Goal: Task Accomplishment & Management: Use online tool/utility

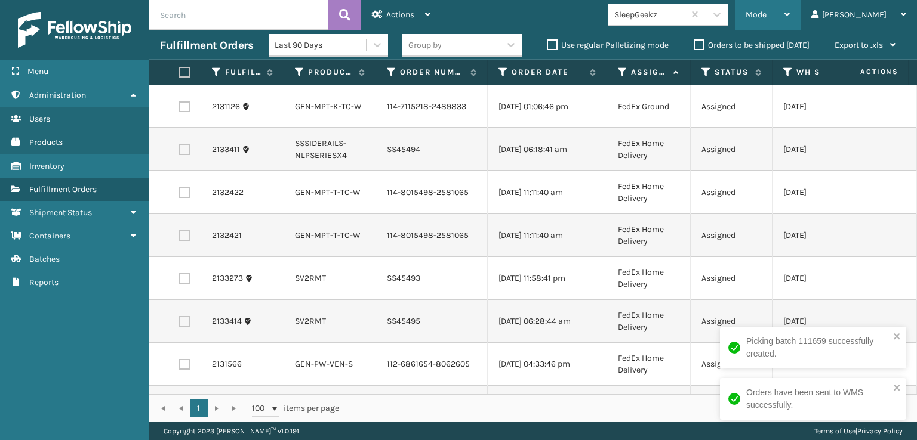
click at [766, 12] on span "Mode" at bounding box center [755, 15] width 21 height 10
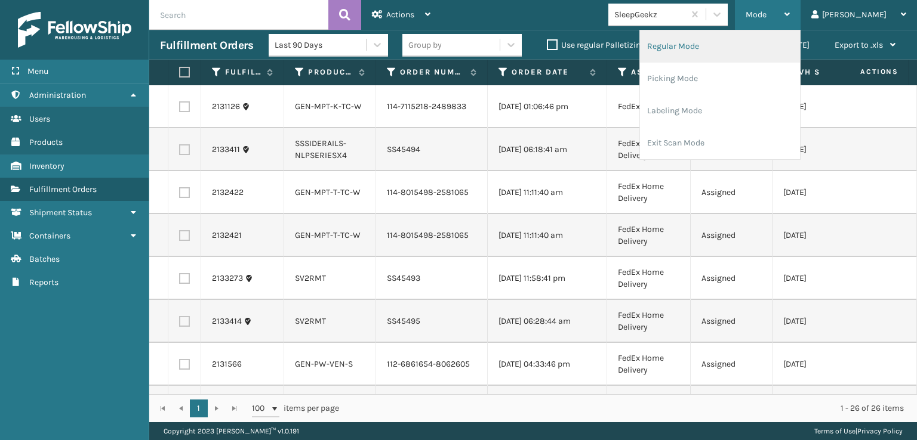
click at [721, 43] on li "Regular Mode" at bounding box center [720, 46] width 160 height 32
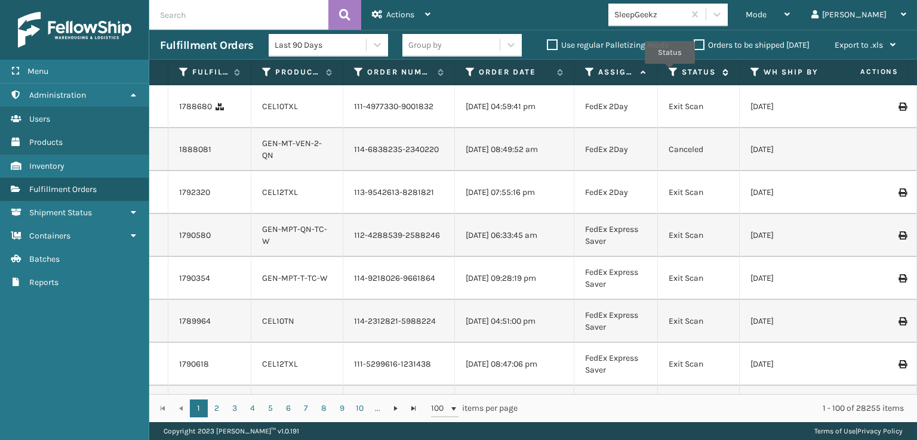
click at [670, 72] on icon at bounding box center [673, 72] width 10 height 11
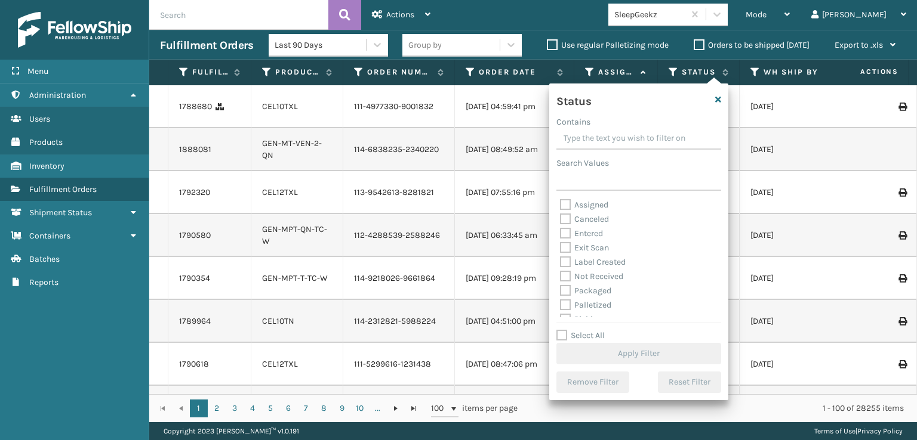
click at [565, 305] on label "Palletized" at bounding box center [585, 305] width 51 height 10
click at [560, 305] on input "Palletized" at bounding box center [560, 302] width 1 height 8
checkbox input "true"
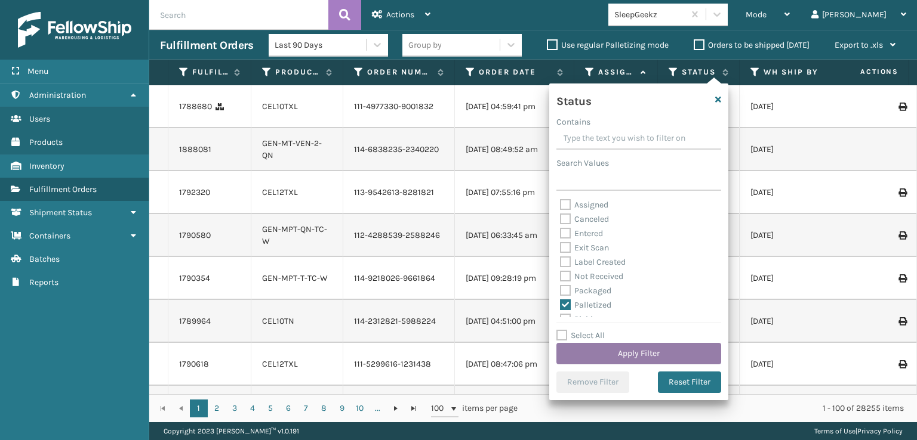
click at [604, 350] on button "Apply Filter" at bounding box center [638, 353] width 165 height 21
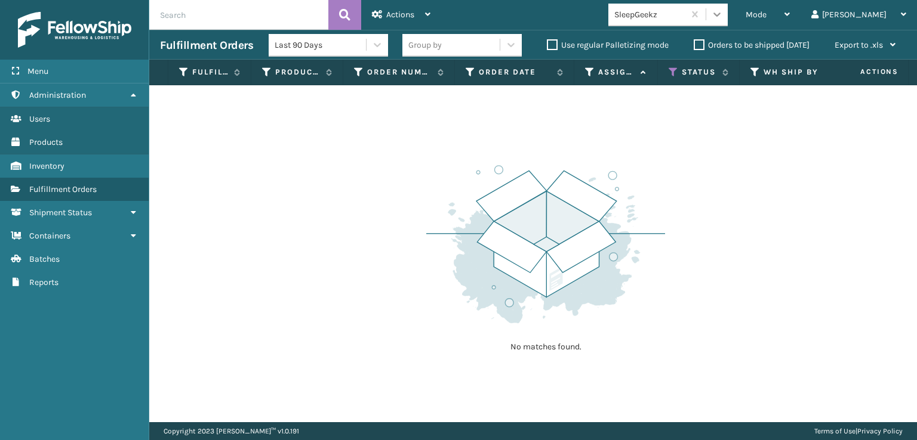
click at [720, 13] on icon at bounding box center [716, 15] width 7 height 4
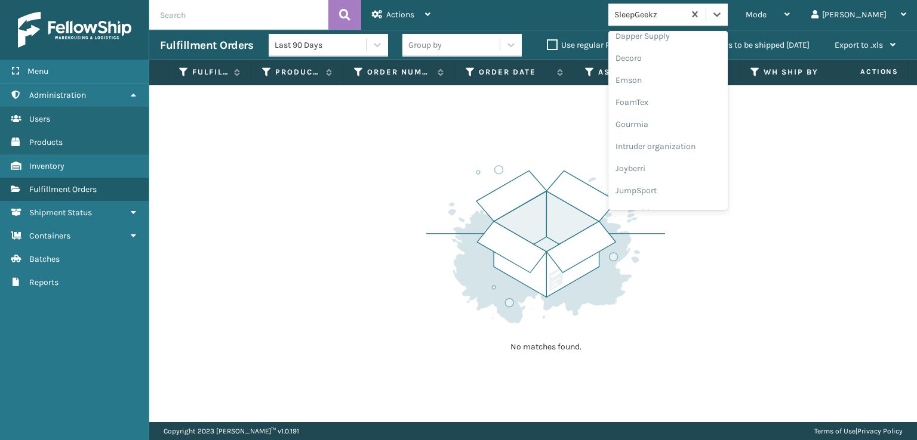
scroll to position [239, 0]
click at [685, 93] on div "FoamTex" at bounding box center [667, 93] width 119 height 22
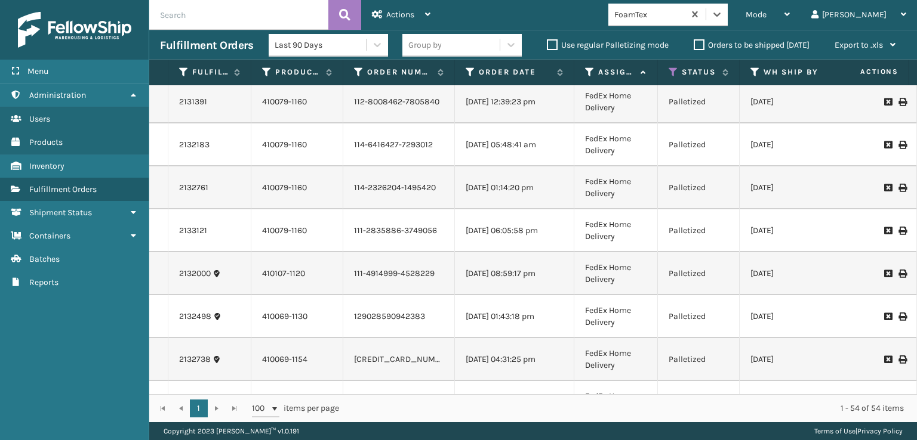
scroll to position [2019, 0]
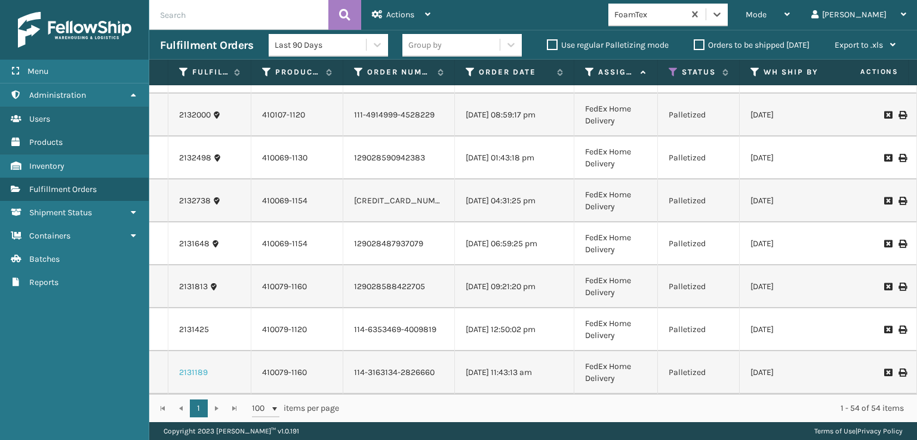
click at [186, 367] on link "2131189" at bounding box center [193, 373] width 29 height 12
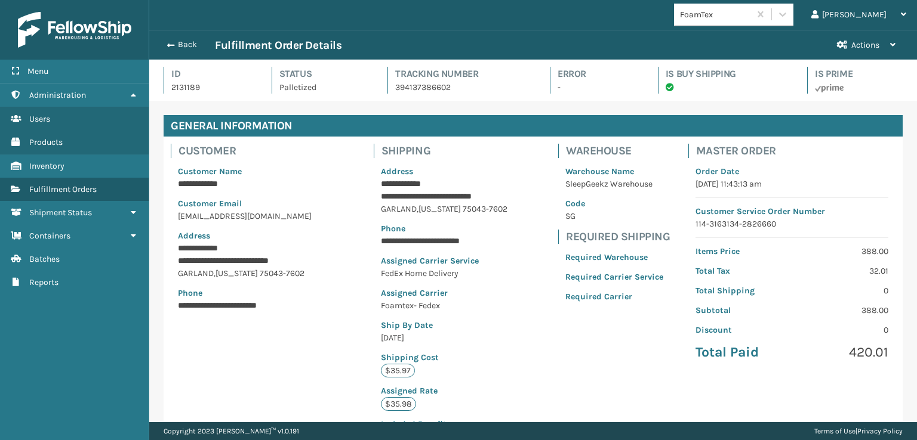
scroll to position [277, 0]
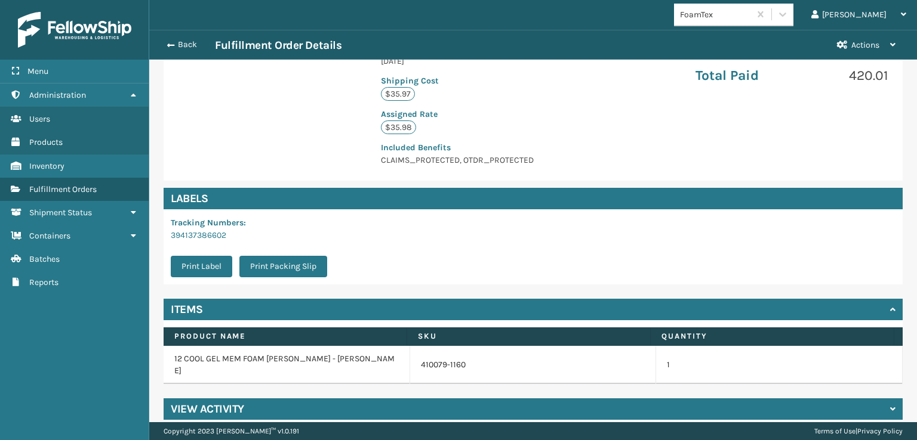
click at [244, 399] on div "View Activity" at bounding box center [533, 409] width 739 height 21
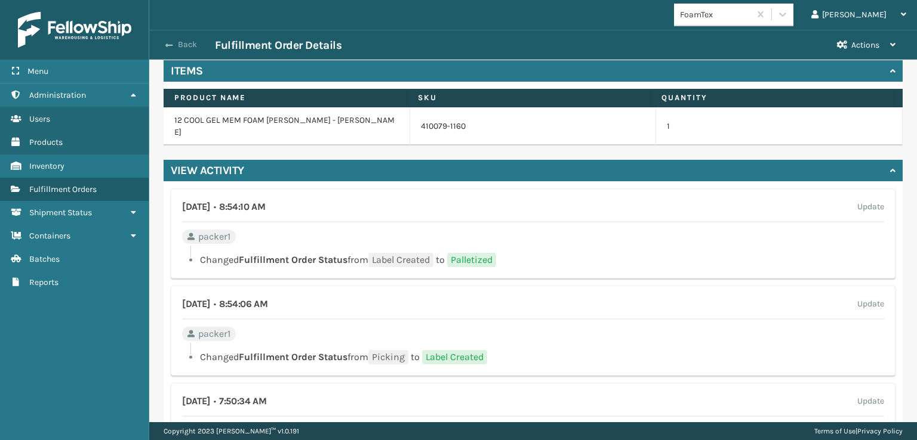
click at [183, 45] on button "Back" at bounding box center [187, 44] width 55 height 11
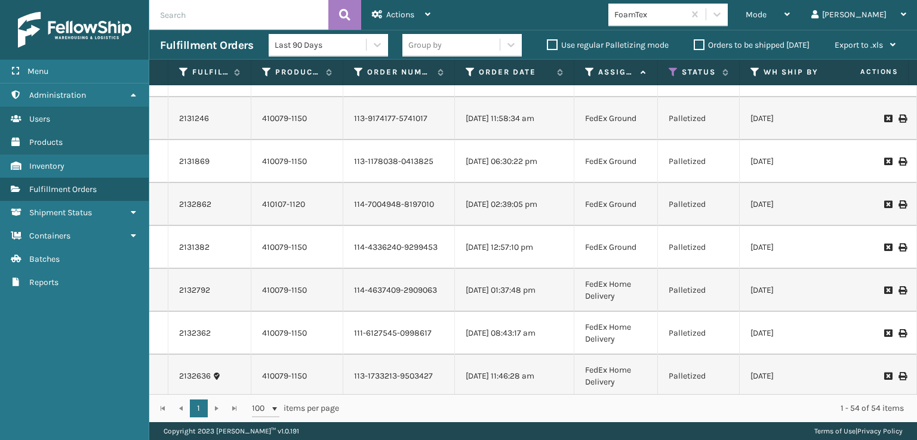
scroll to position [60, 0]
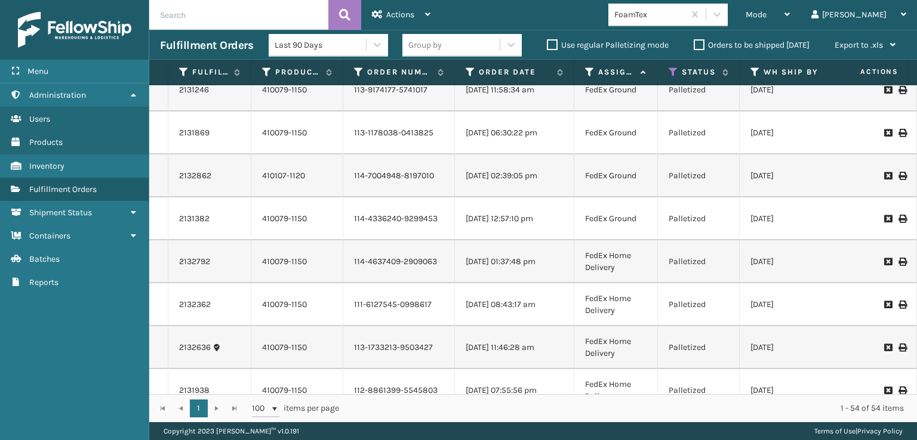
click at [184, 11] on input "text" at bounding box center [238, 15] width 179 height 30
type input "410079-1120"
click at [343, 10] on icon at bounding box center [344, 15] width 11 height 18
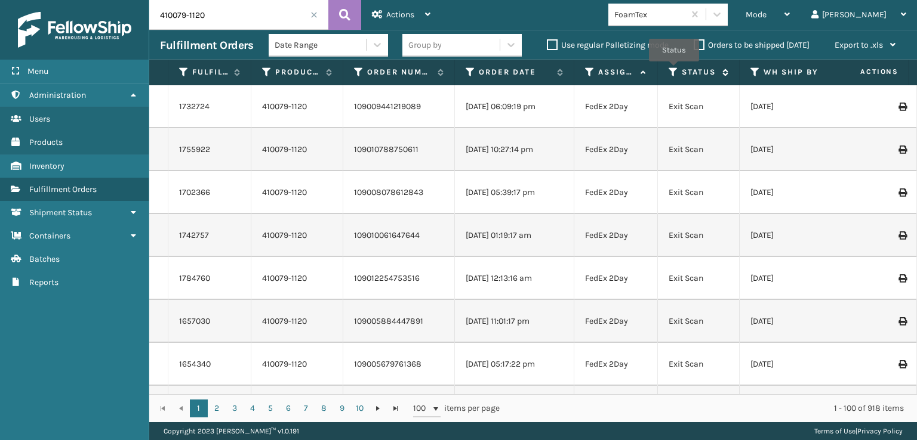
click at [674, 70] on icon at bounding box center [673, 72] width 10 height 11
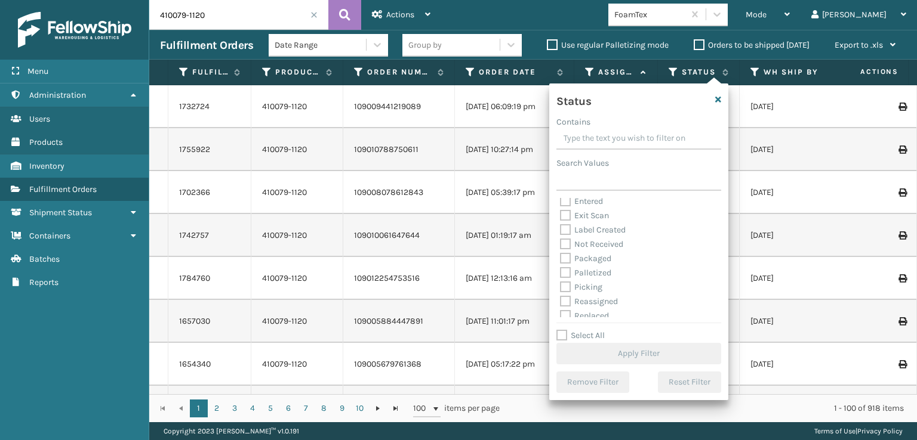
scroll to position [60, 0]
click at [566, 242] on label "Palletized" at bounding box center [585, 245] width 51 height 10
click at [560, 242] on input "Palletized" at bounding box center [560, 243] width 1 height 8
checkbox input "true"
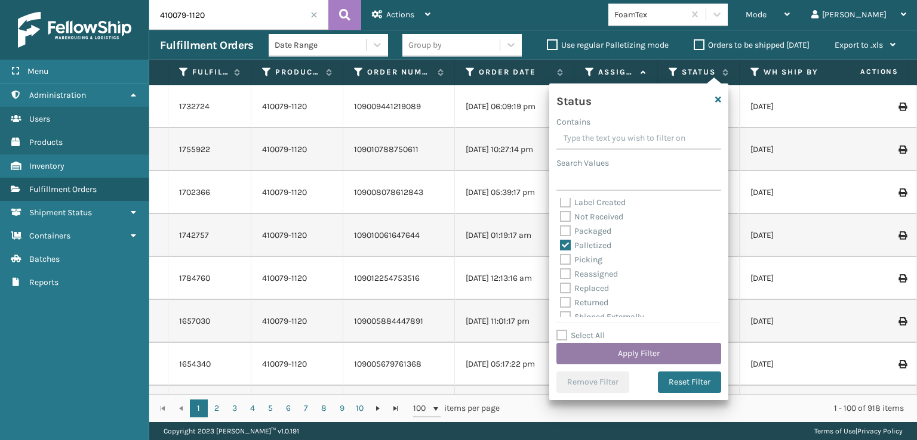
click at [609, 349] on button "Apply Filter" at bounding box center [638, 353] width 165 height 21
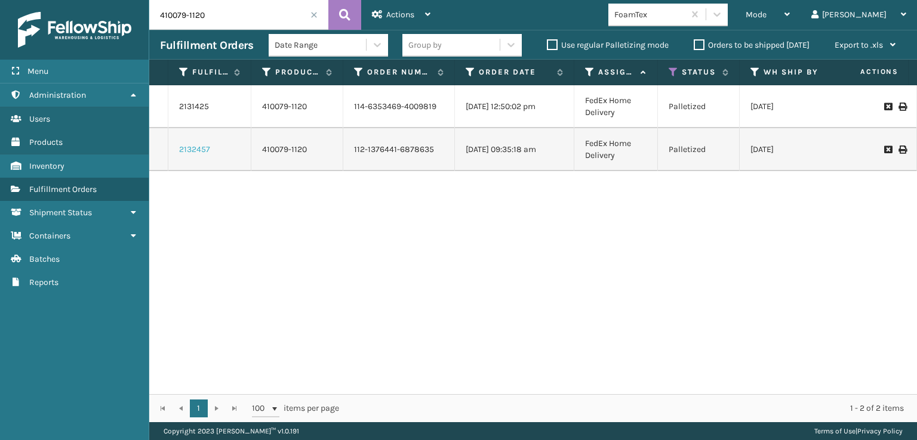
click at [196, 150] on link "2132457" at bounding box center [194, 150] width 31 height 12
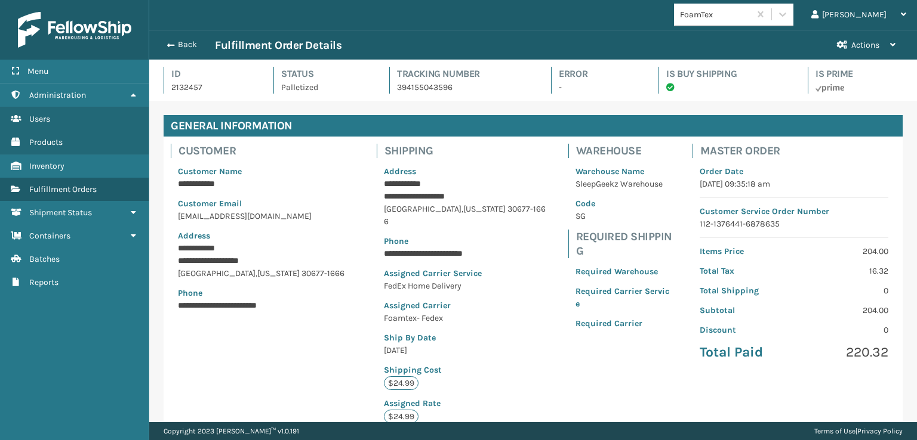
scroll to position [29, 767]
click at [178, 44] on button "Back" at bounding box center [187, 44] width 55 height 11
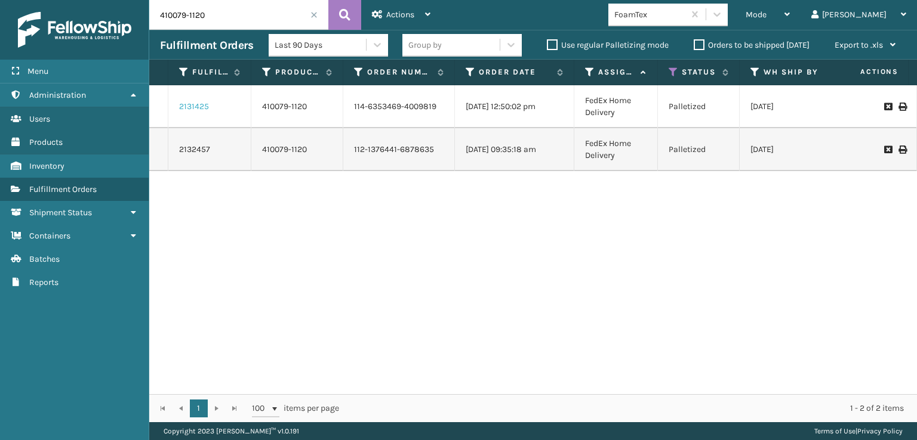
click at [192, 101] on link "2131425" at bounding box center [194, 107] width 30 height 12
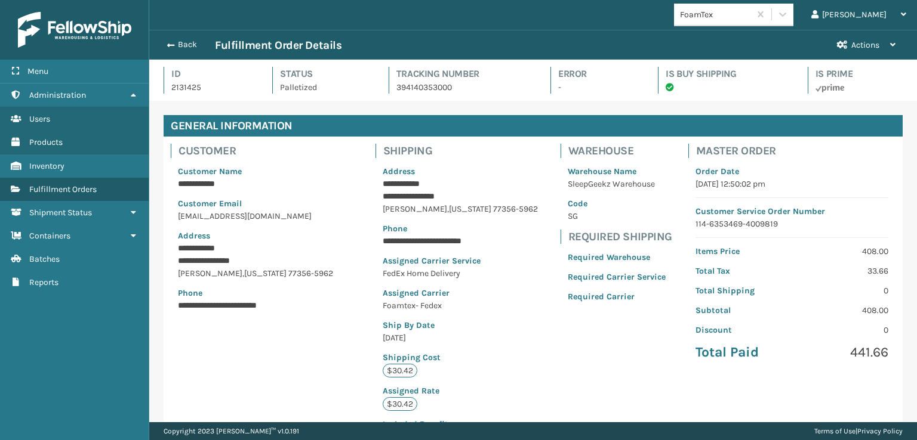
scroll to position [277, 0]
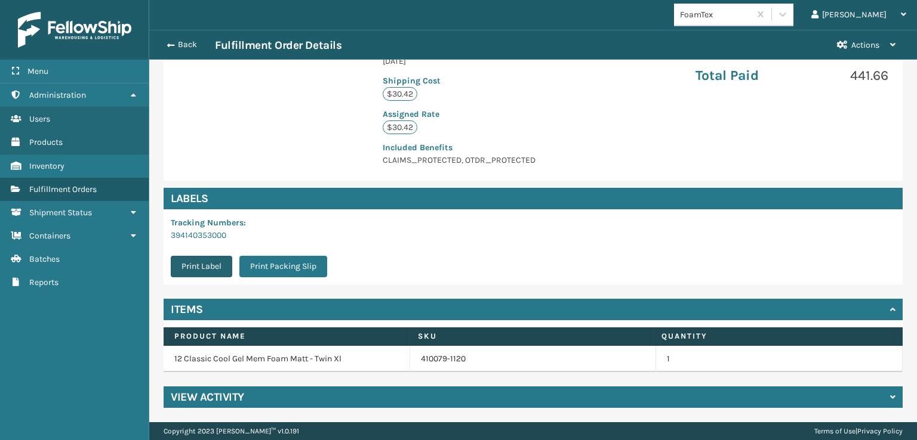
click at [209, 266] on button "Print Label" at bounding box center [201, 266] width 61 height 21
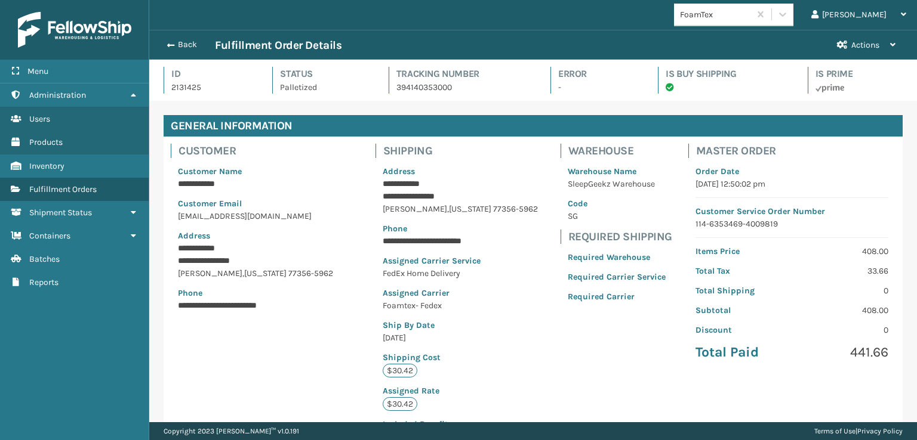
scroll to position [29, 767]
click at [171, 42] on span "button" at bounding box center [168, 45] width 7 height 8
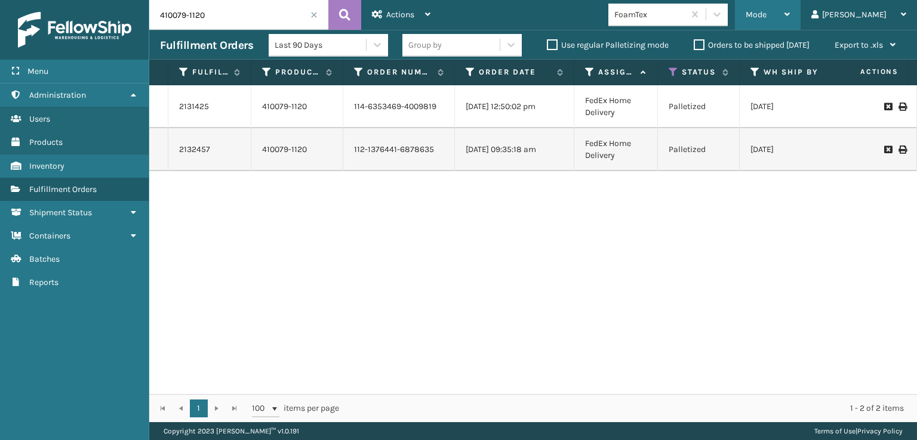
click at [766, 11] on span "Mode" at bounding box center [755, 15] width 21 height 10
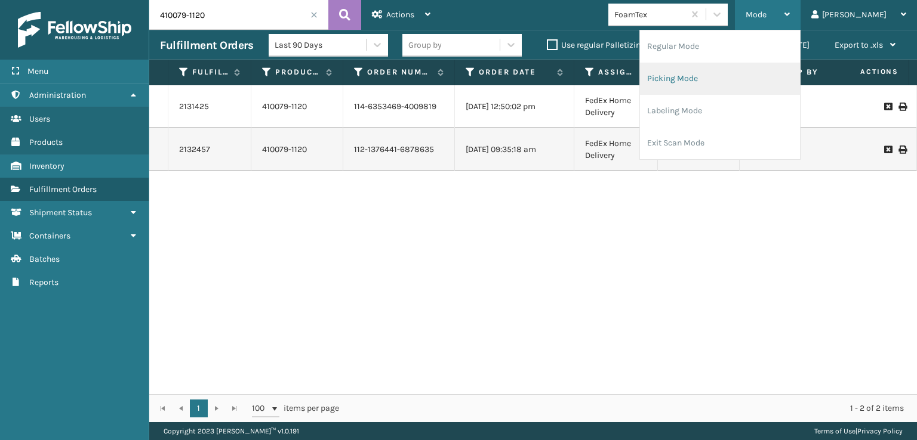
click at [721, 78] on li "Picking Mode" at bounding box center [720, 79] width 160 height 32
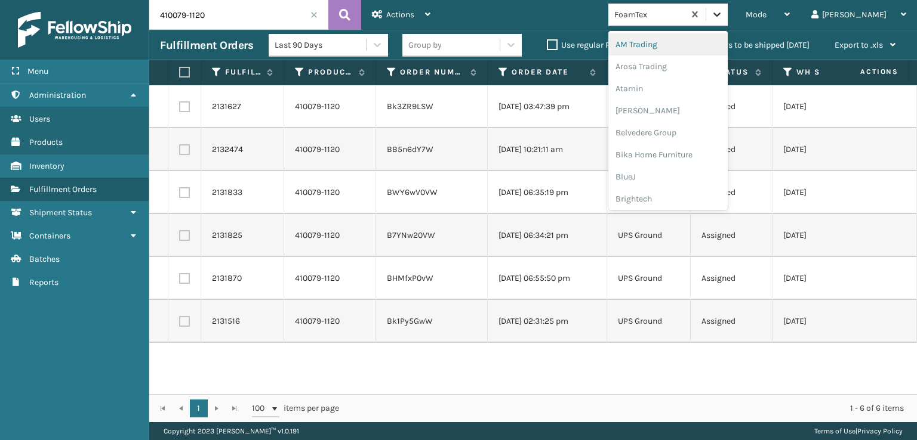
click at [723, 10] on icon at bounding box center [717, 14] width 12 height 12
click at [689, 170] on div "SleepGeekz" at bounding box center [667, 175] width 119 height 22
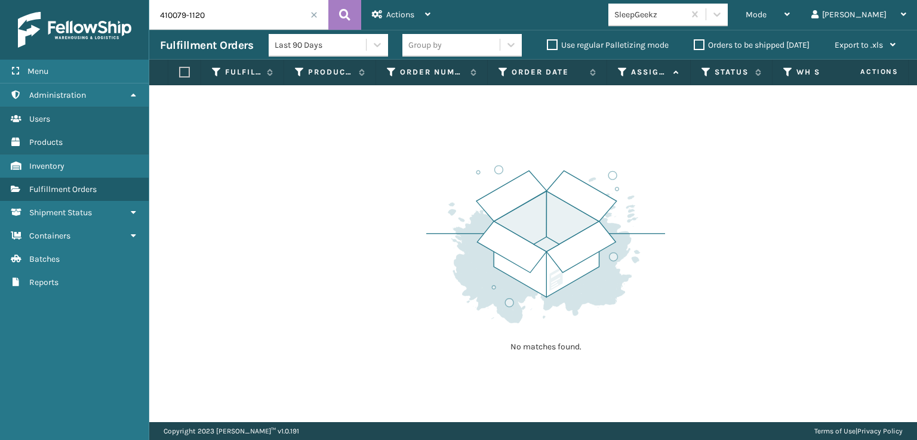
click at [315, 14] on span at bounding box center [313, 14] width 7 height 7
